Goal: Check status: Check status

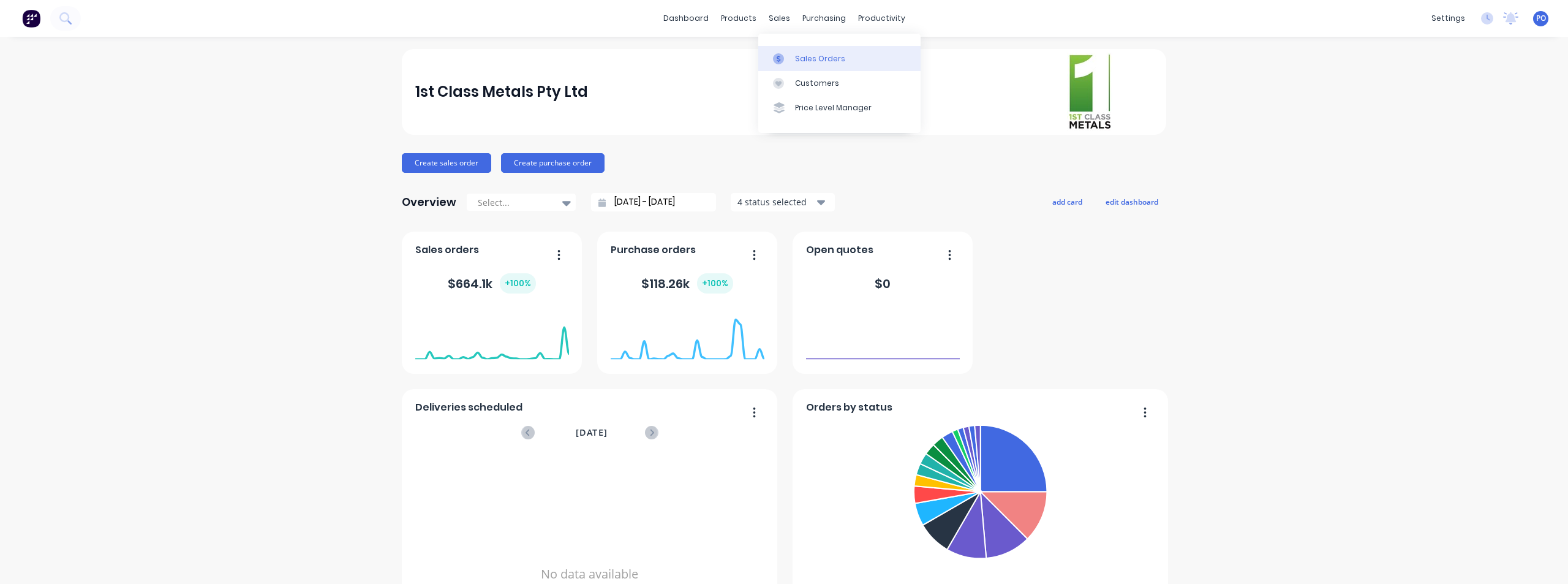
click at [800, 63] on div "Sales Orders" at bounding box center [820, 58] width 51 height 11
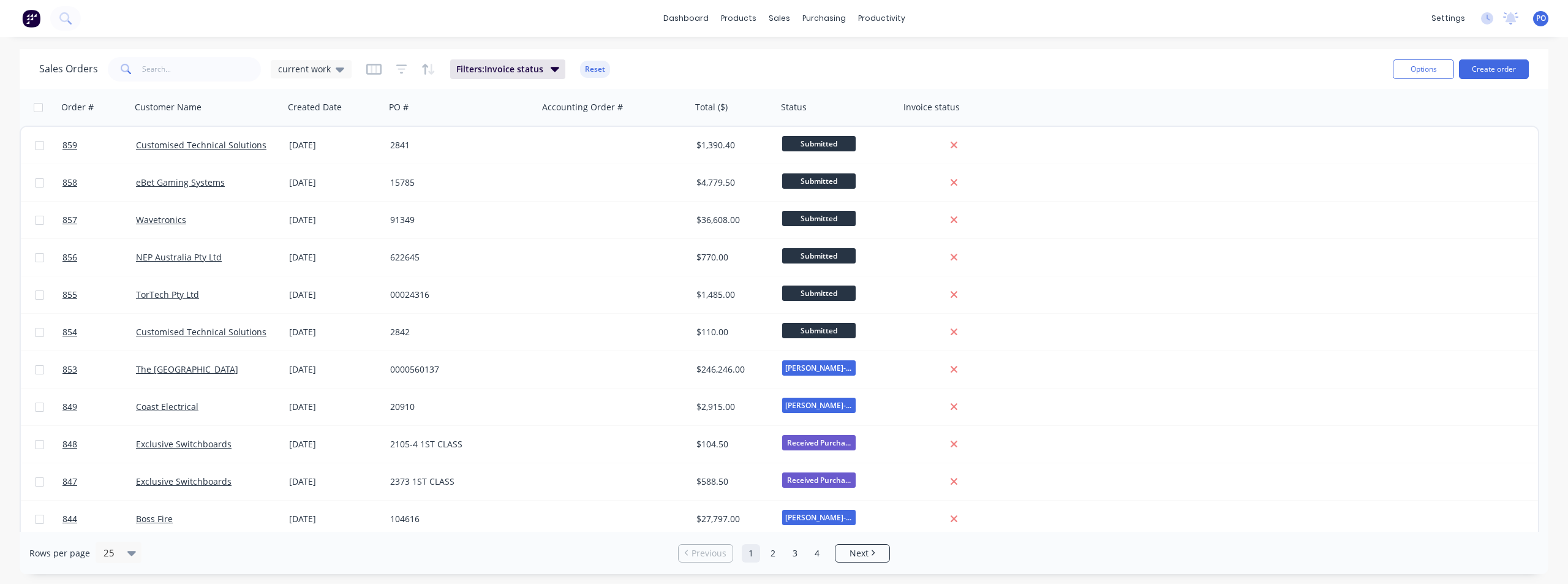
click at [137, 67] on span at bounding box center [125, 69] width 35 height 24
click at [146, 70] on input "text" at bounding box center [201, 69] width 120 height 24
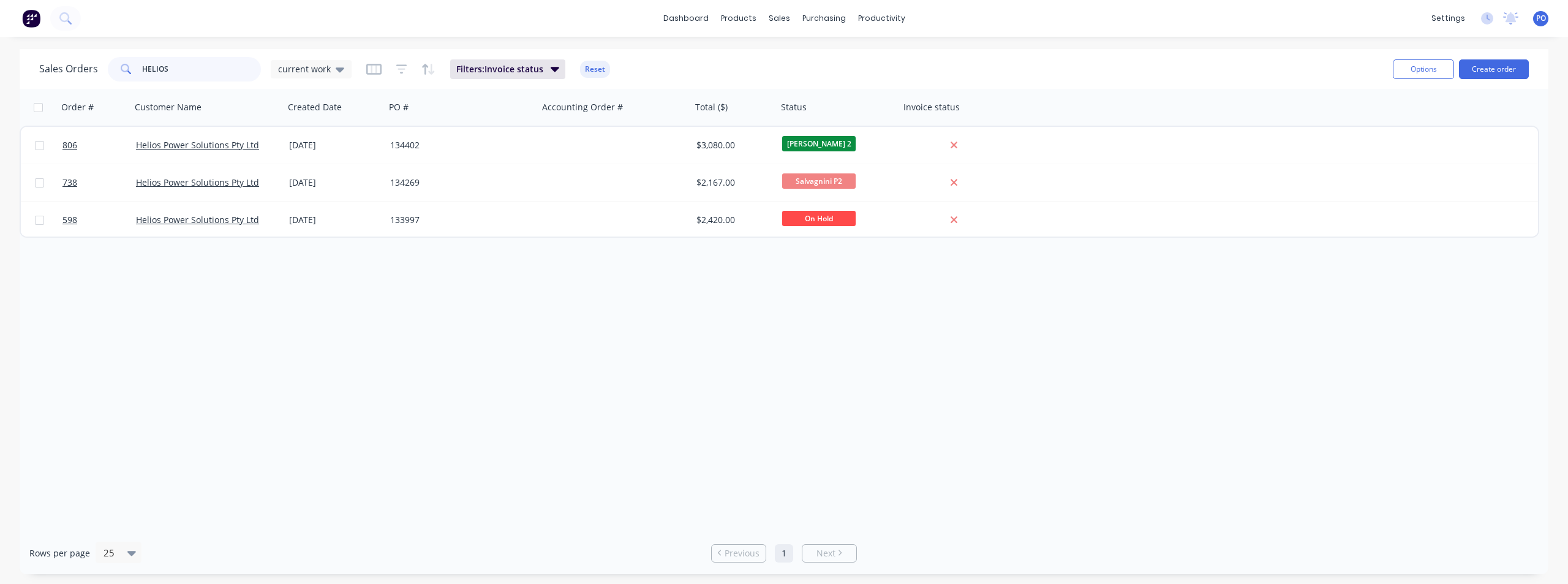
type input "HELIOS"
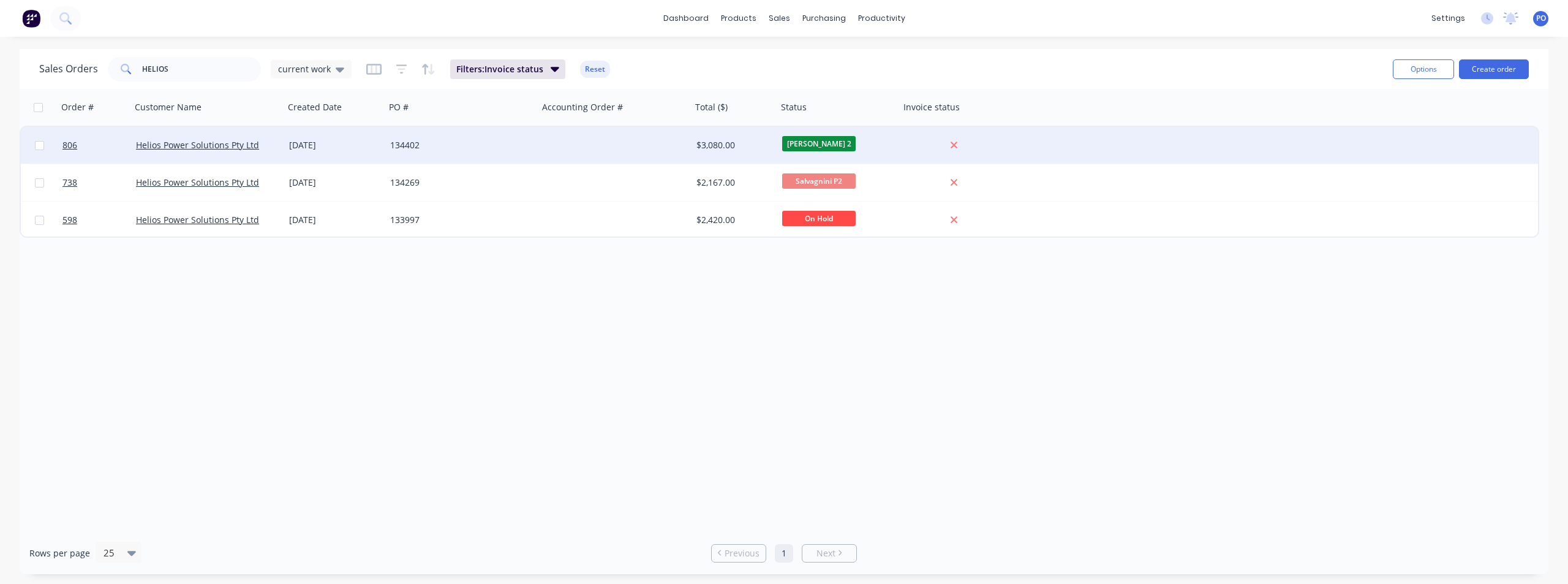
click at [323, 145] on div "[DATE]" at bounding box center [334, 145] width 91 height 12
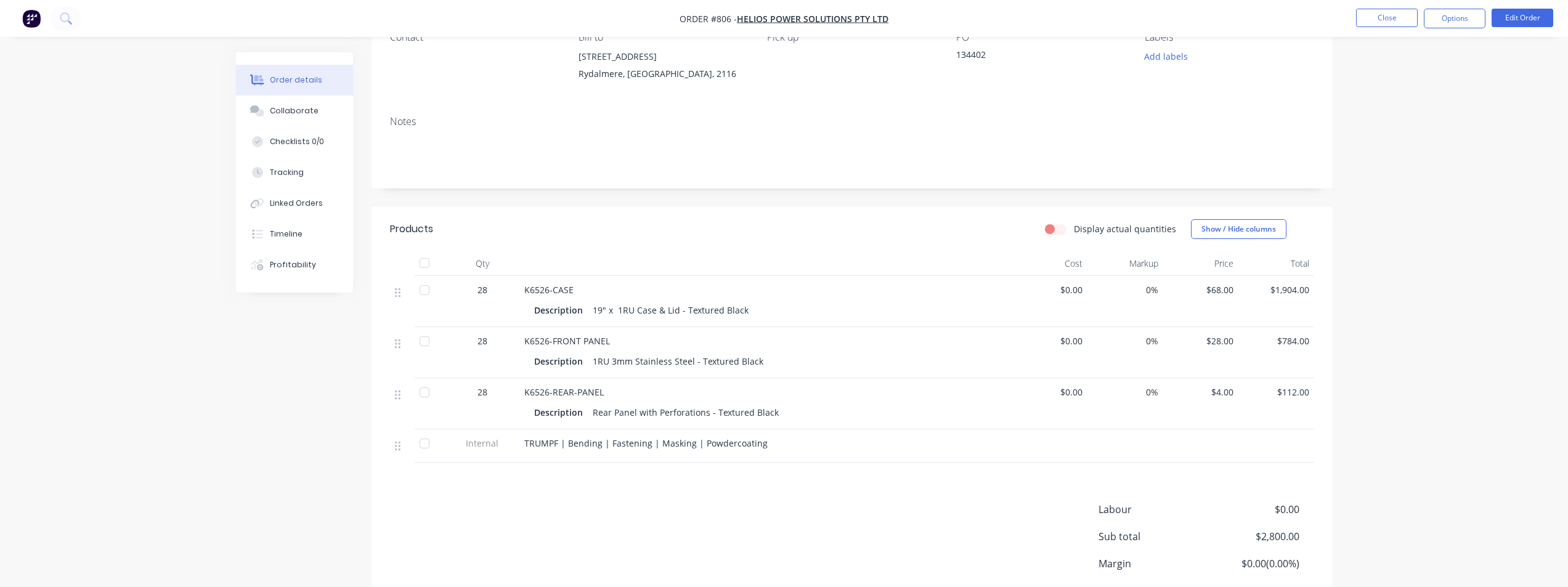
scroll to position [185, 0]
